Goal: Task Accomplishment & Management: Complete application form

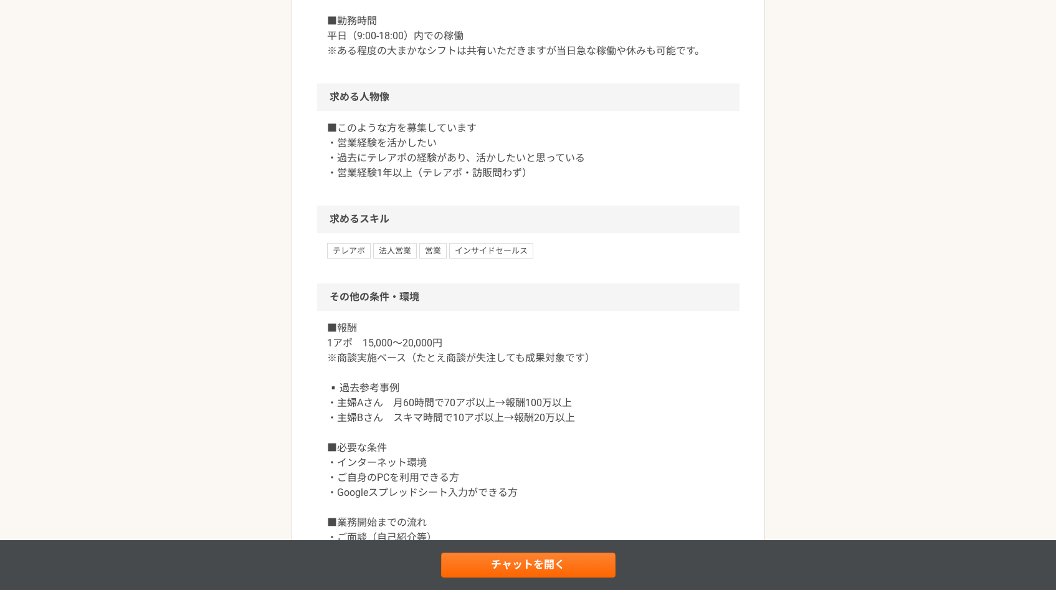
scroll to position [920, 0]
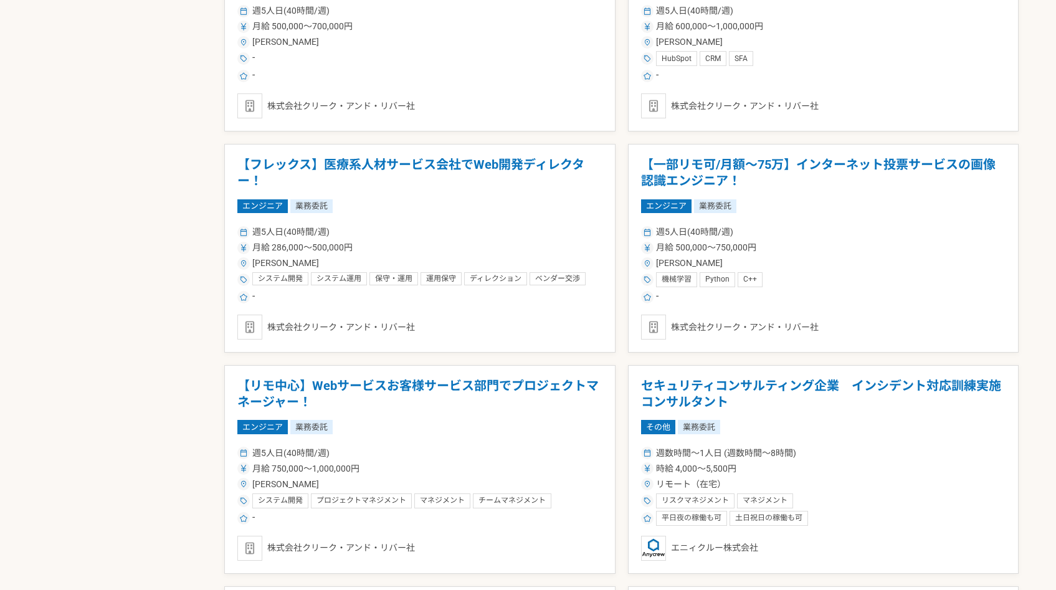
scroll to position [863, 0]
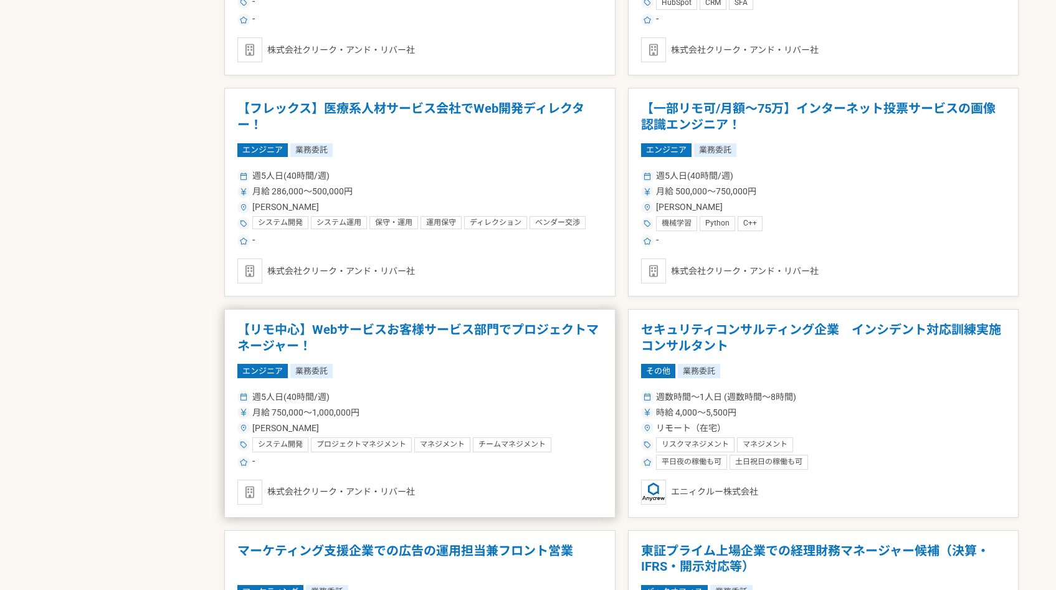
click at [350, 328] on h1 "【リモ中心】Webサービスお客様サービス部門でプロジェクトマネージャー！" at bounding box center [419, 338] width 365 height 32
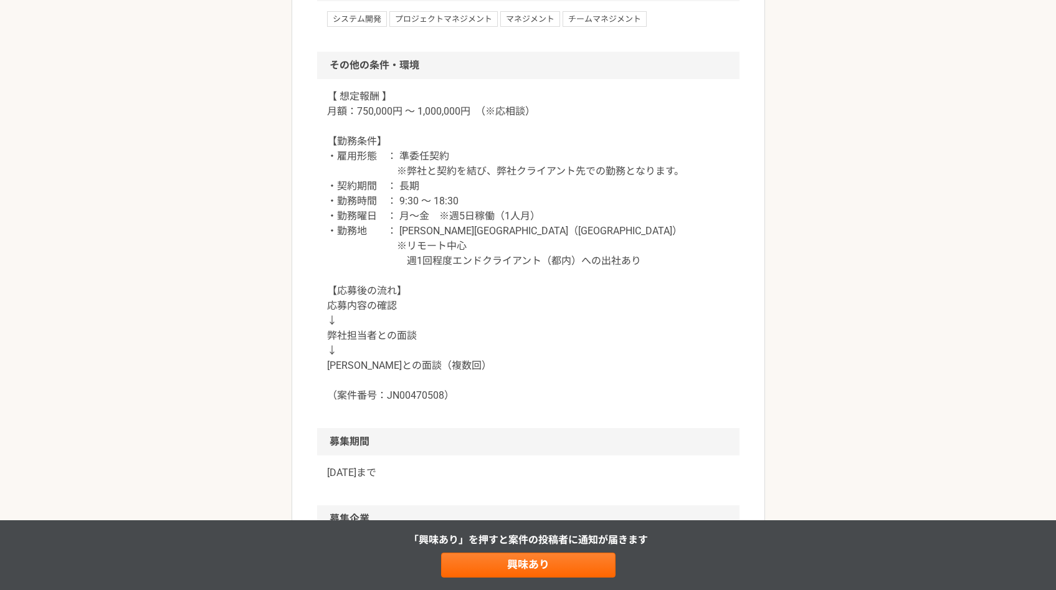
scroll to position [1542, 0]
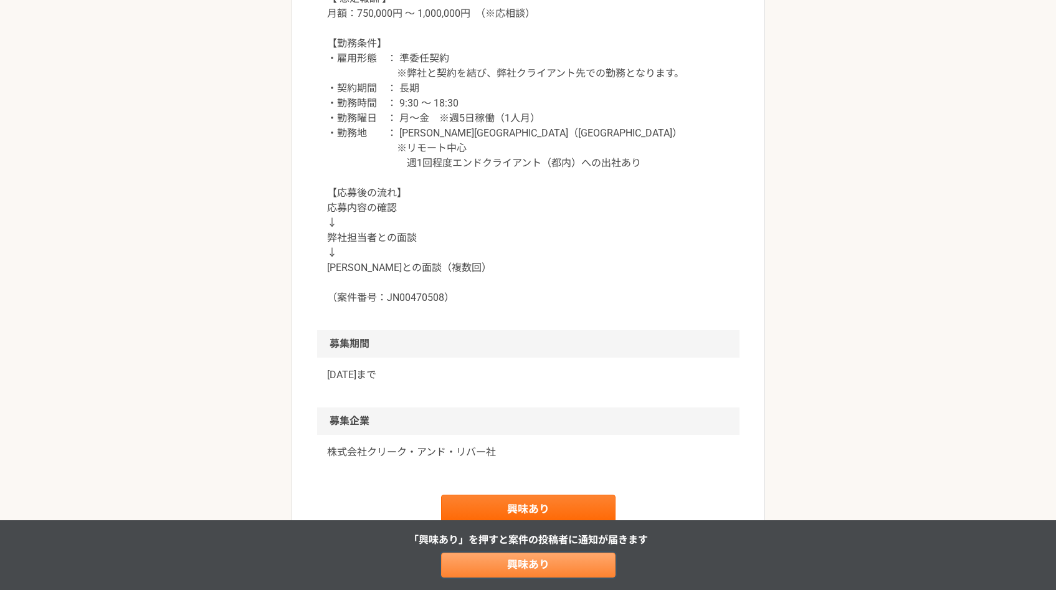
click at [538, 565] on link "興味あり" at bounding box center [528, 565] width 174 height 25
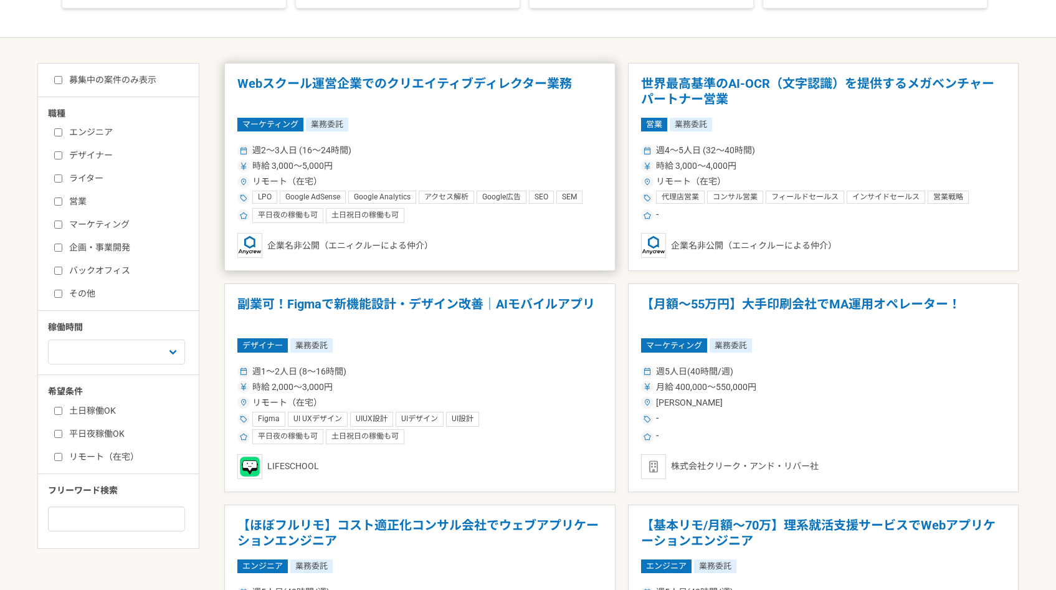
scroll to position [246, 0]
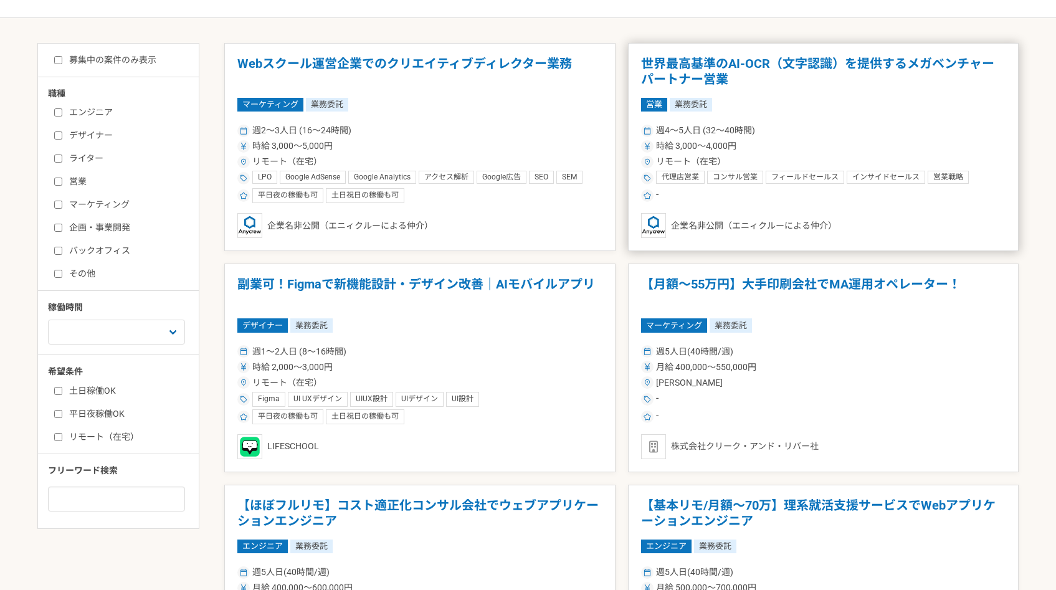
click at [677, 74] on h1 "世界最高基準のAI-OCR（文字認識）を提供するメガベンチャー　パートナー営業" at bounding box center [823, 72] width 365 height 32
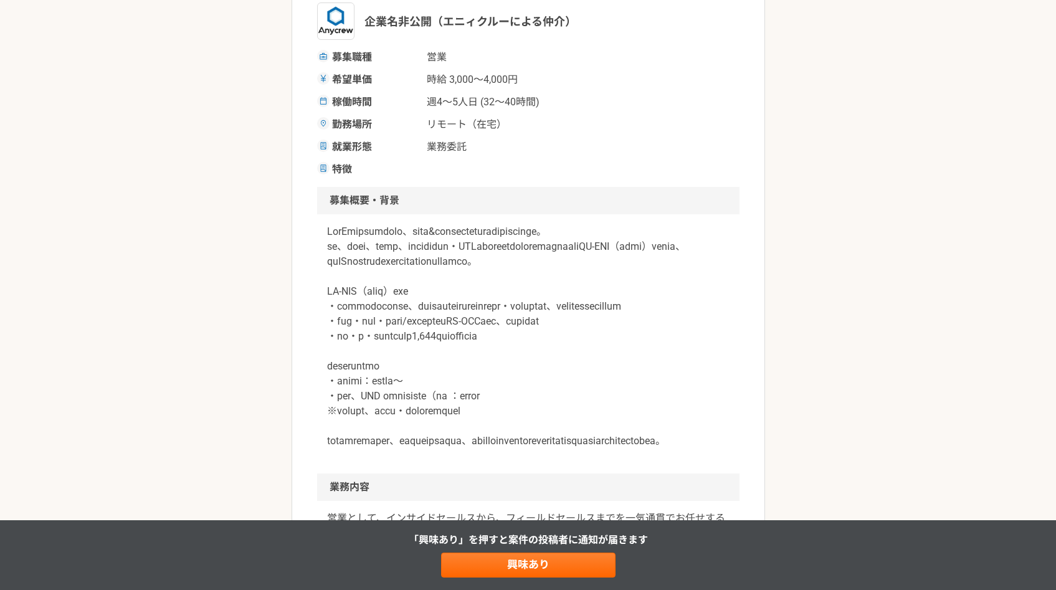
scroll to position [109, 0]
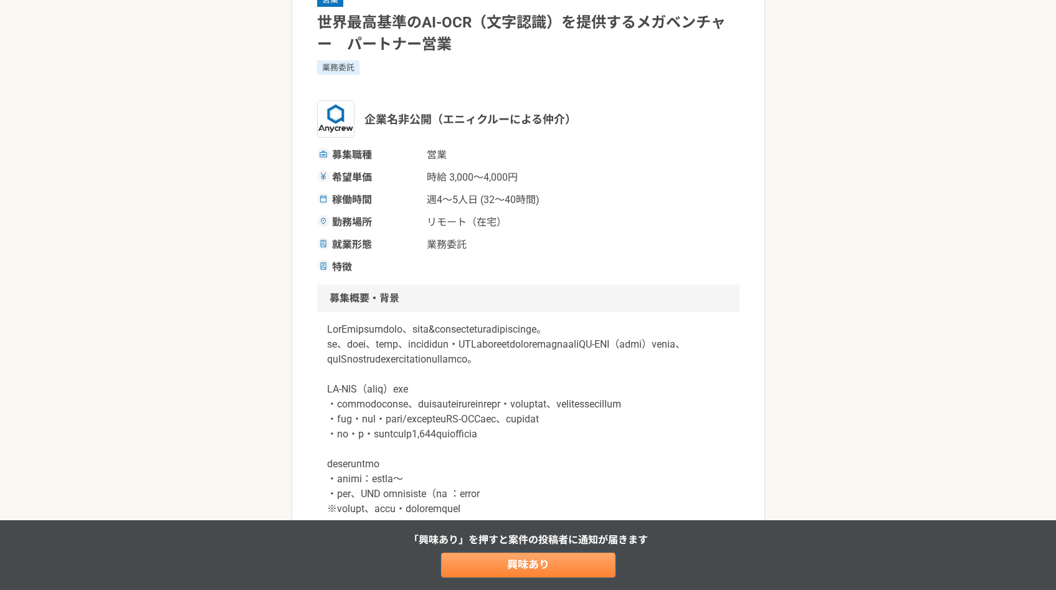
click at [549, 564] on link "興味あり" at bounding box center [528, 565] width 174 height 25
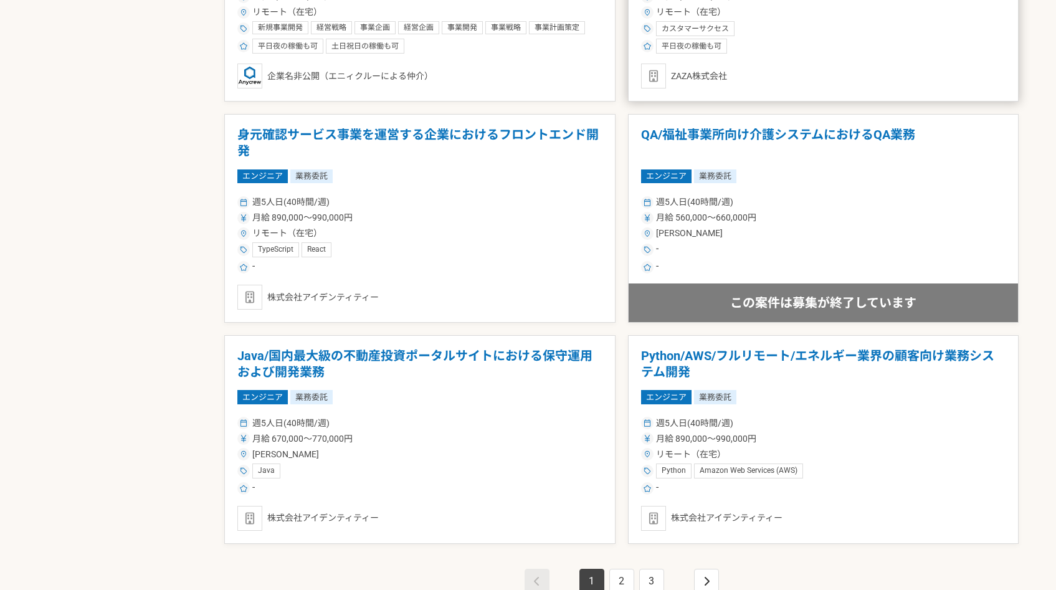
scroll to position [2103, 0]
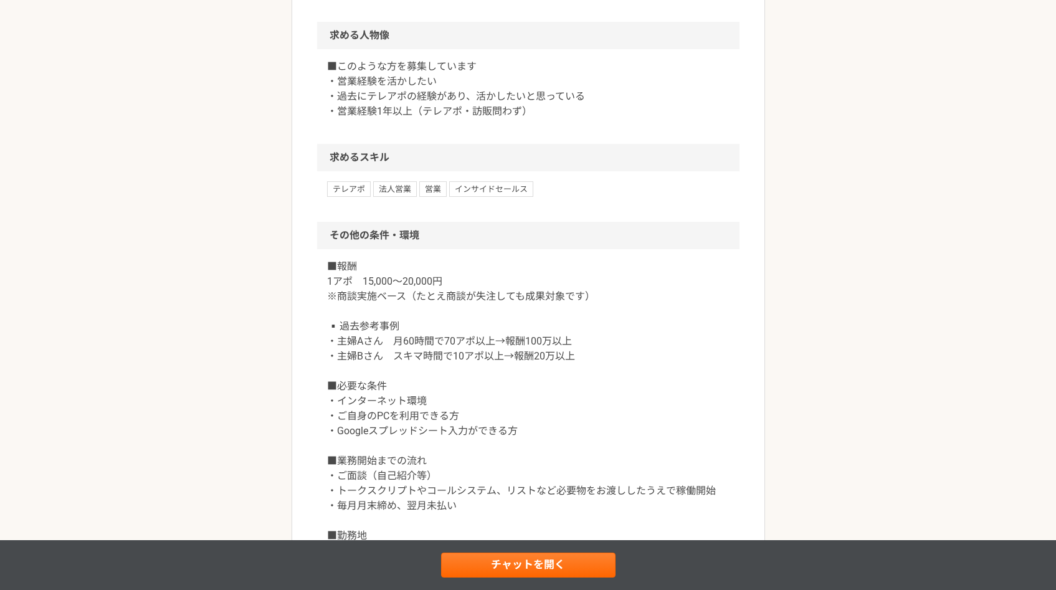
scroll to position [847, 0]
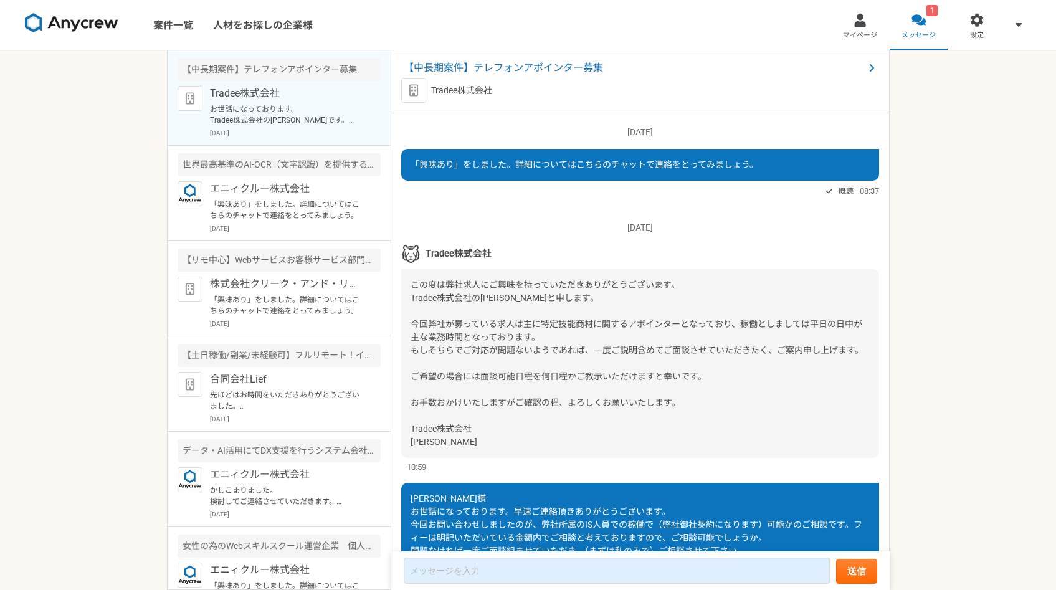
scroll to position [1202, 0]
